Goal: Transaction & Acquisition: Purchase product/service

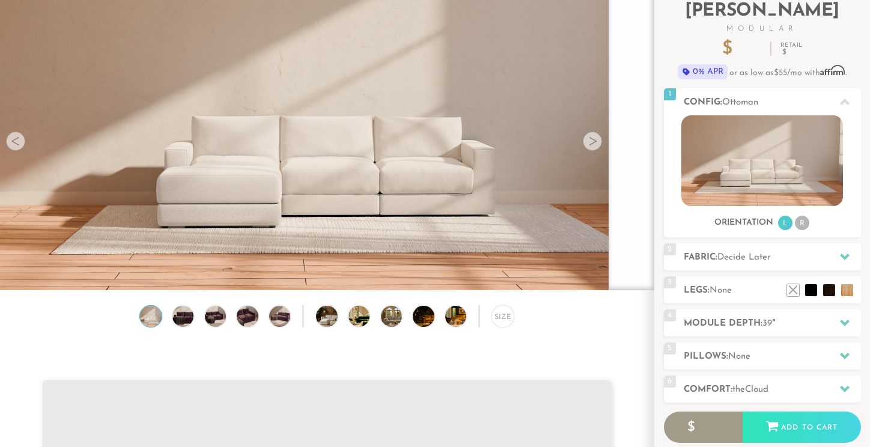
scroll to position [85, 0]
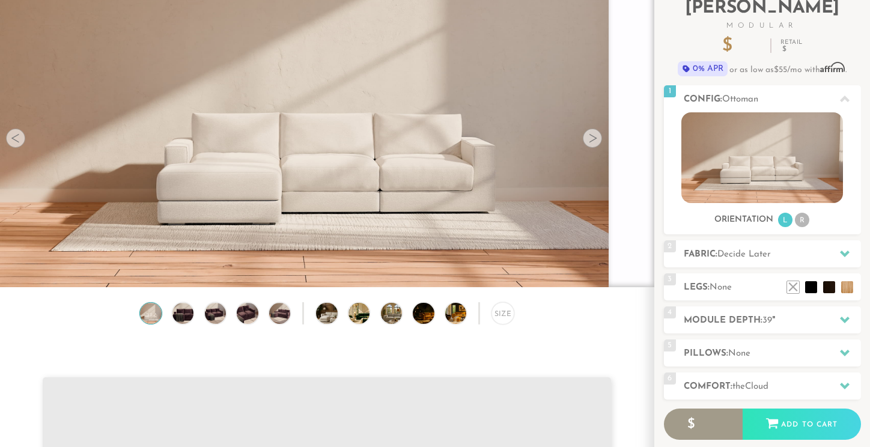
click at [593, 141] on div at bounding box center [592, 138] width 19 height 19
click at [176, 313] on img at bounding box center [182, 313] width 25 height 21
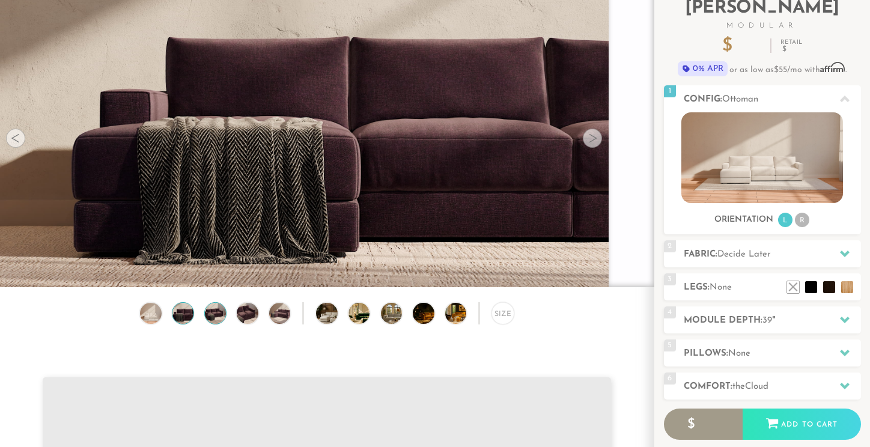
click at [210, 313] on img at bounding box center [215, 313] width 25 height 21
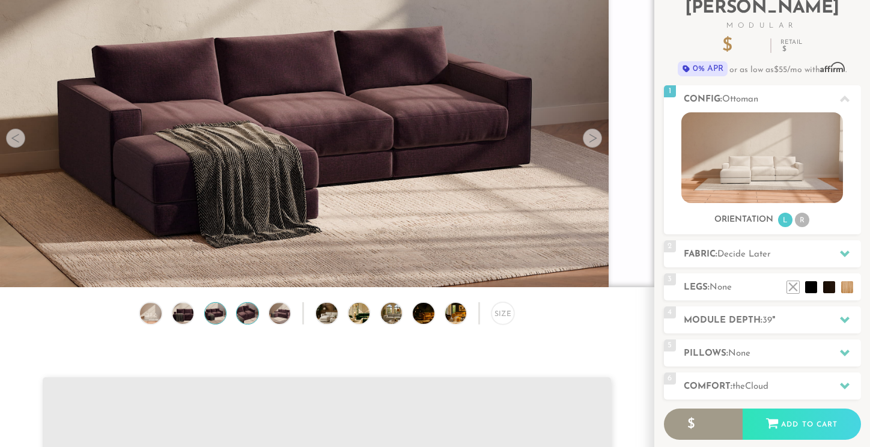
click at [251, 311] on img at bounding box center [247, 313] width 25 height 21
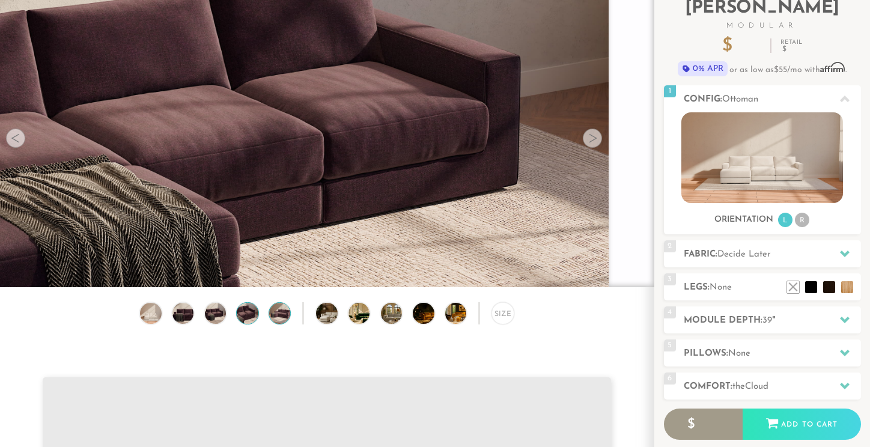
click at [278, 313] on img at bounding box center [279, 313] width 25 height 21
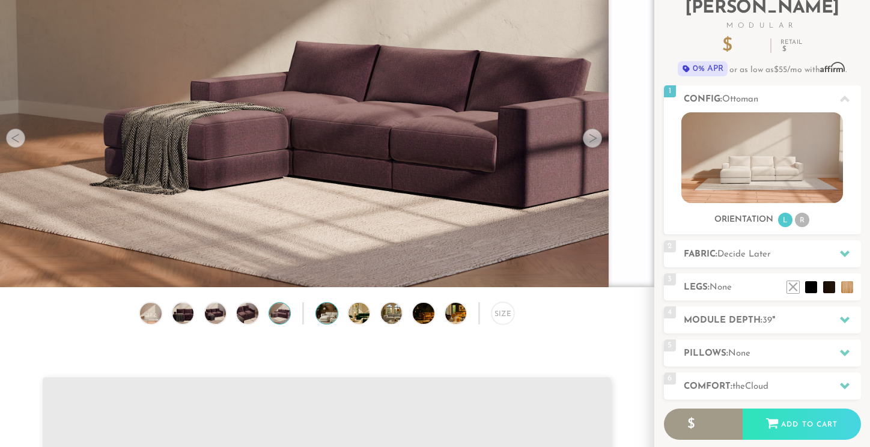
click at [328, 312] on img at bounding box center [335, 313] width 38 height 21
click at [355, 313] on img at bounding box center [368, 313] width 38 height 21
click at [395, 313] on img at bounding box center [400, 313] width 38 height 21
click at [422, 311] on img at bounding box center [432, 313] width 38 height 21
click at [449, 311] on img at bounding box center [464, 313] width 38 height 21
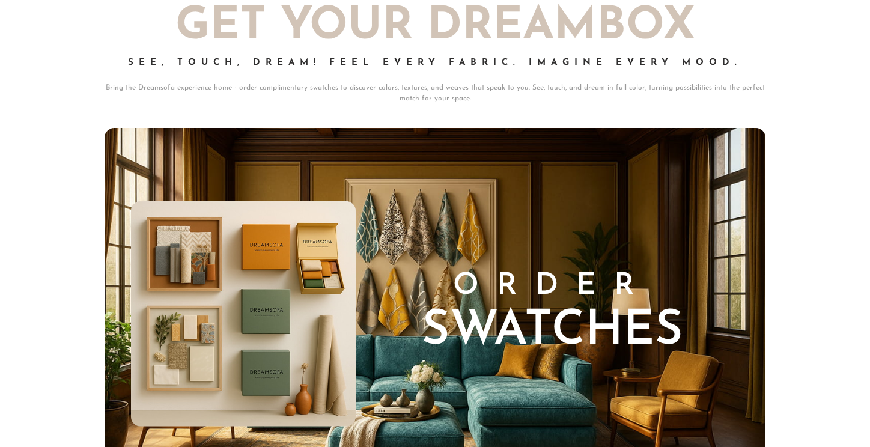
scroll to position [12567, 0]
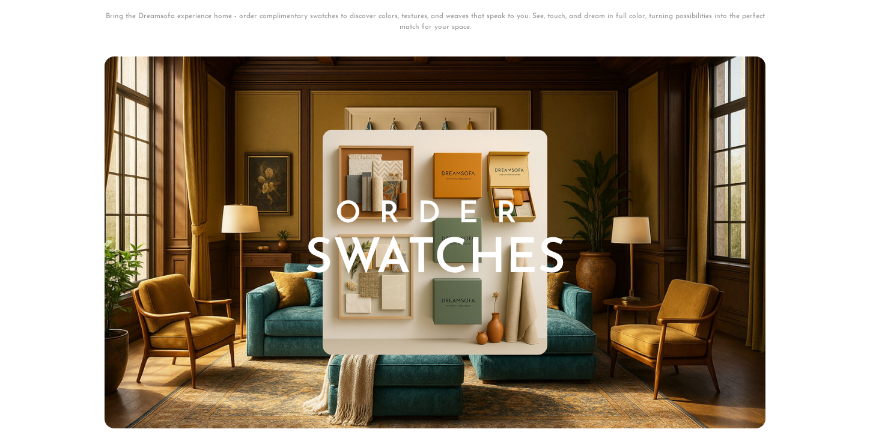
click at [493, 218] on h3 "Order Swatches" at bounding box center [435, 242] width 261 height 84
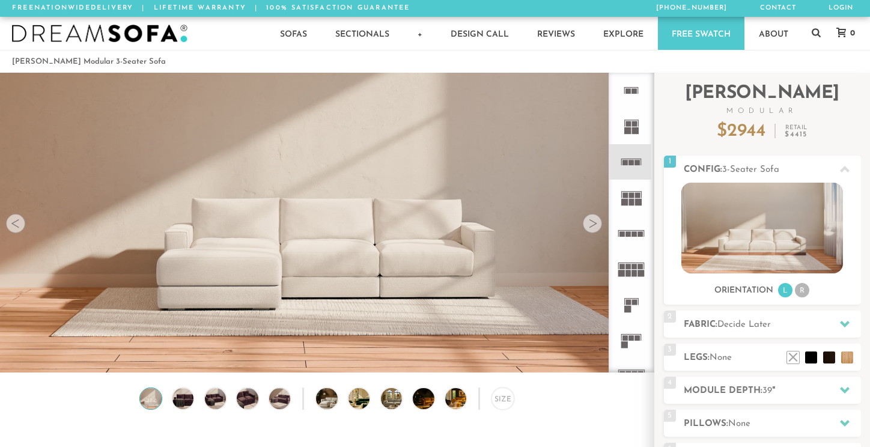
scroll to position [13227, 870]
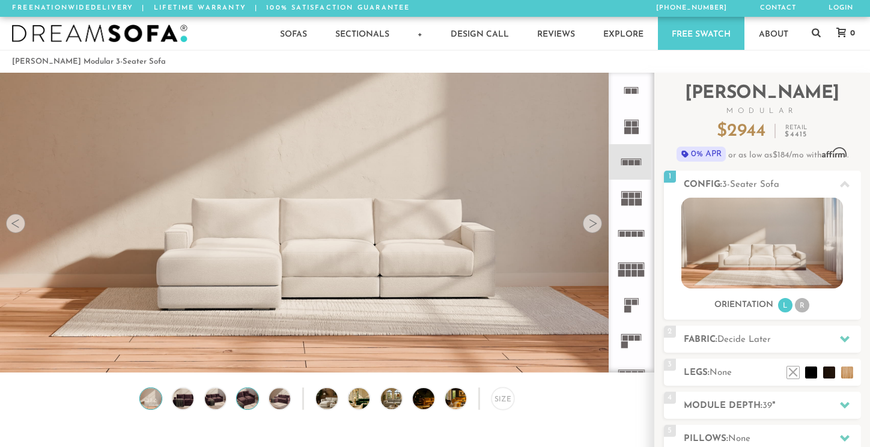
click at [242, 394] on img at bounding box center [247, 398] width 25 height 21
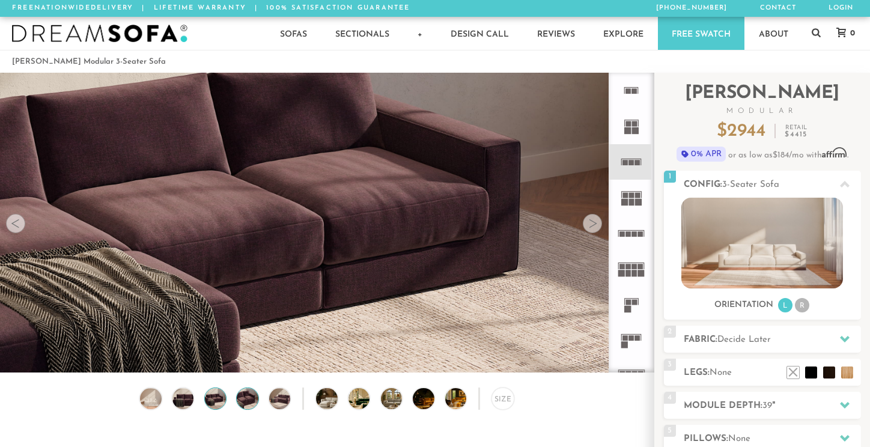
click at [215, 397] on img at bounding box center [215, 398] width 25 height 21
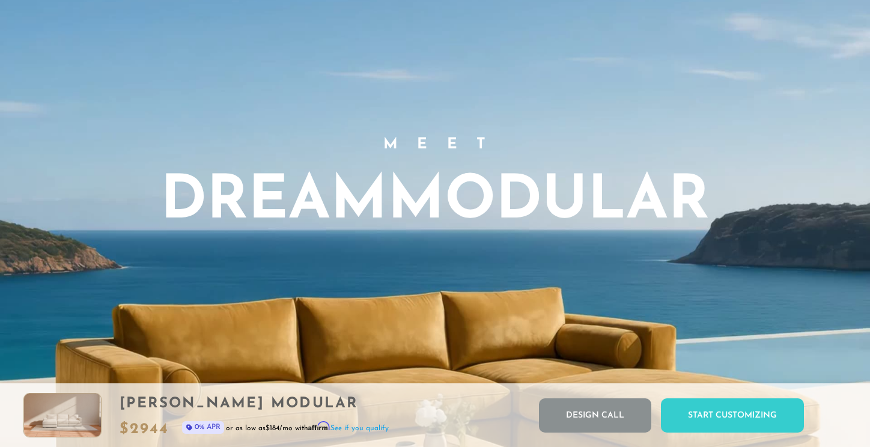
scroll to position [0, 0]
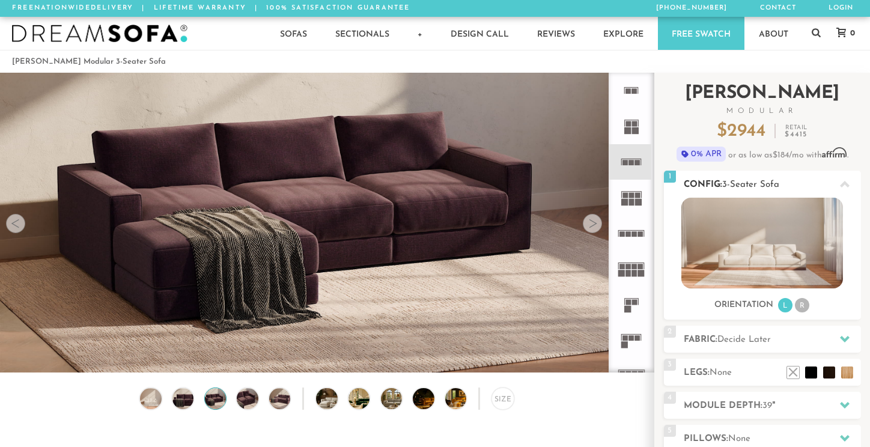
click at [803, 308] on li "R" at bounding box center [802, 305] width 14 height 14
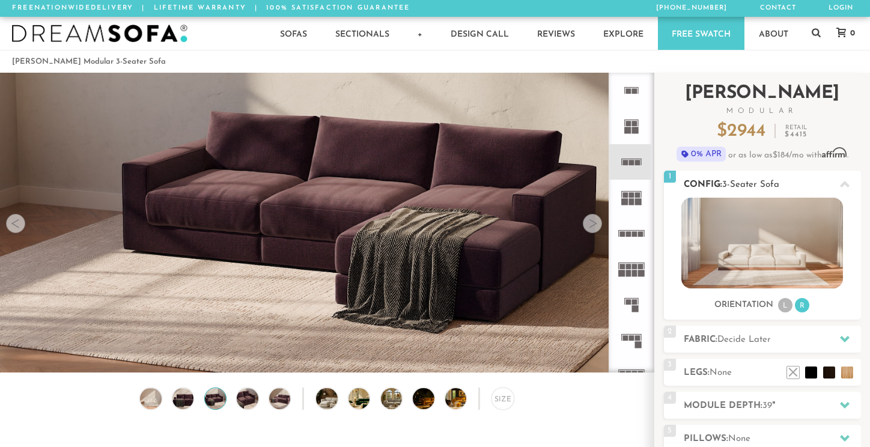
click at [785, 308] on li "L" at bounding box center [785, 305] width 14 height 14
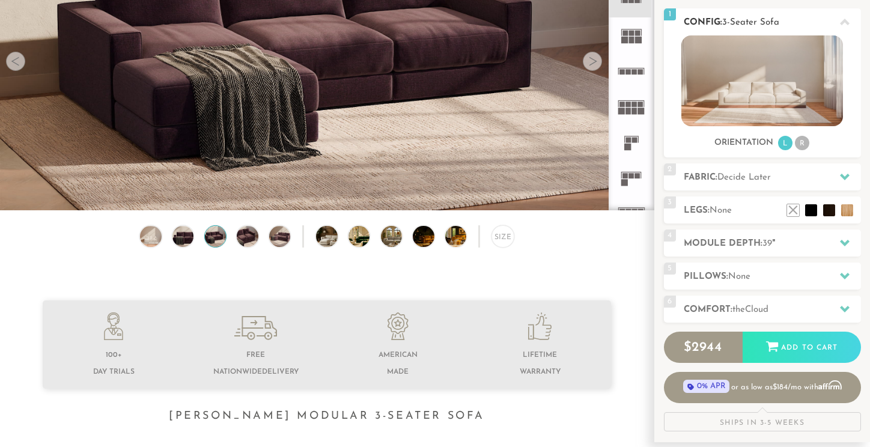
scroll to position [164, 0]
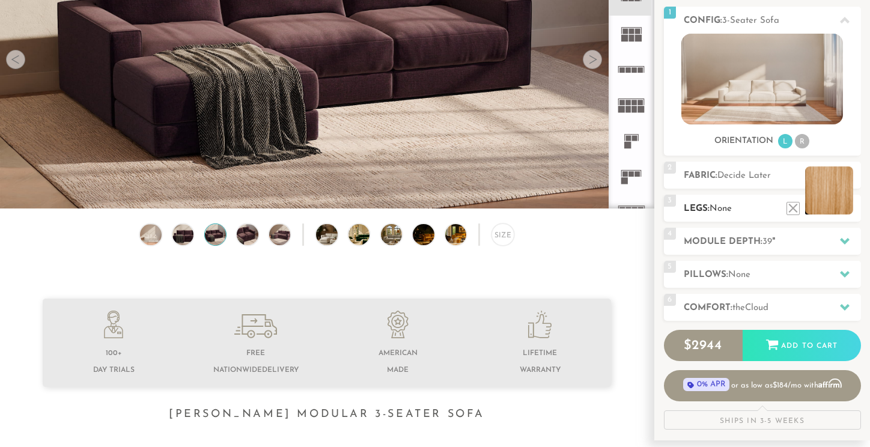
click at [846, 207] on li at bounding box center [829, 190] width 48 height 48
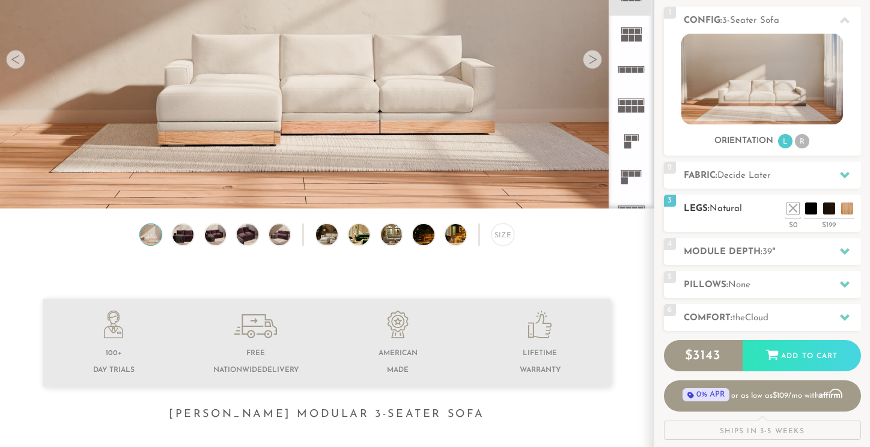
click at [822, 207] on ul at bounding box center [820, 206] width 72 height 18
click at [778, 194] on li at bounding box center [775, 190] width 48 height 48
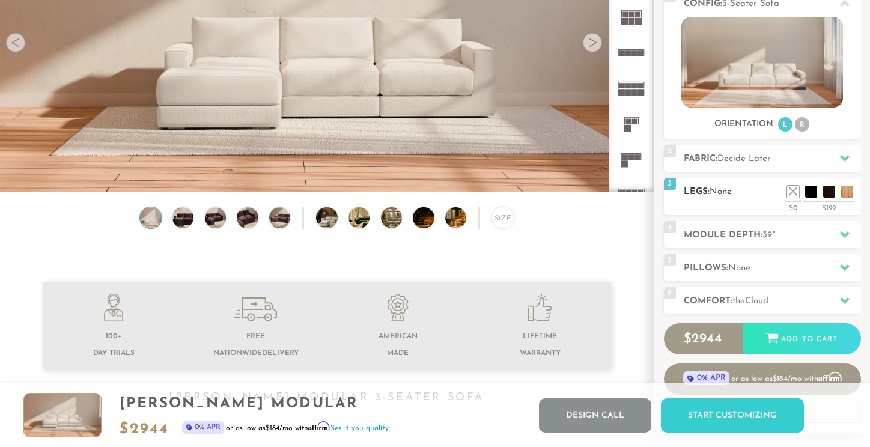
scroll to position [127, 0]
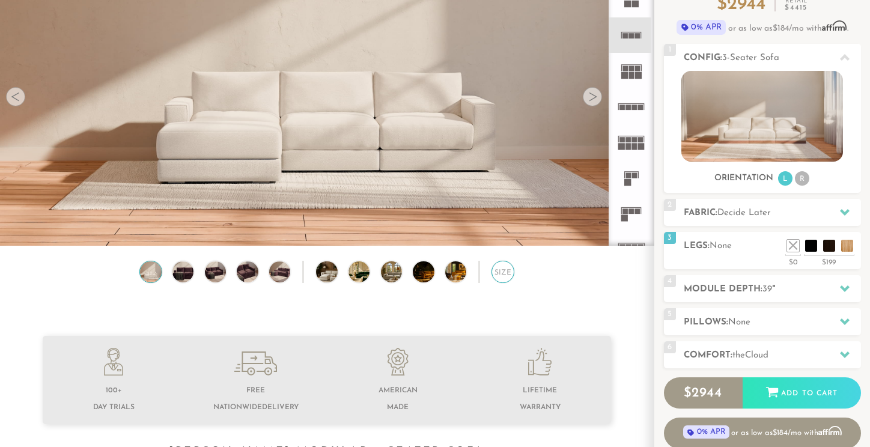
click at [501, 276] on div "Size" at bounding box center [503, 272] width 22 height 22
